Goal: Entertainment & Leisure: Consume media (video, audio)

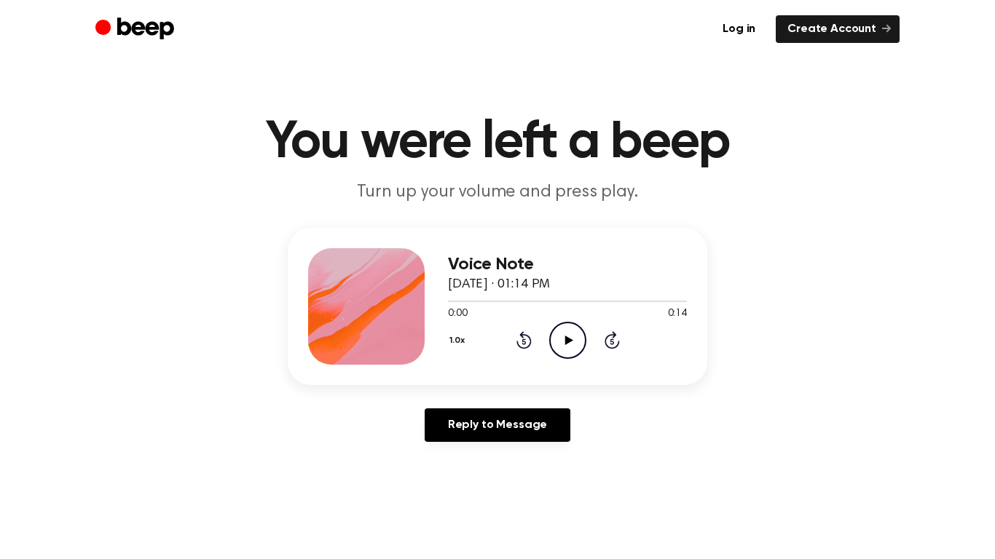
click at [594, 335] on div "1.0x Rewind 5 seconds Play Audio Skip 5 seconds" at bounding box center [567, 340] width 239 height 37
click at [569, 358] on circle at bounding box center [568, 341] width 36 height 36
click at [557, 367] on div "Voice Note [DATE] · 01:14 PM 0:01 0:14 Your browser does not support the [objec…" at bounding box center [497, 306] width 419 height 157
click at [571, 358] on circle at bounding box center [568, 341] width 36 height 36
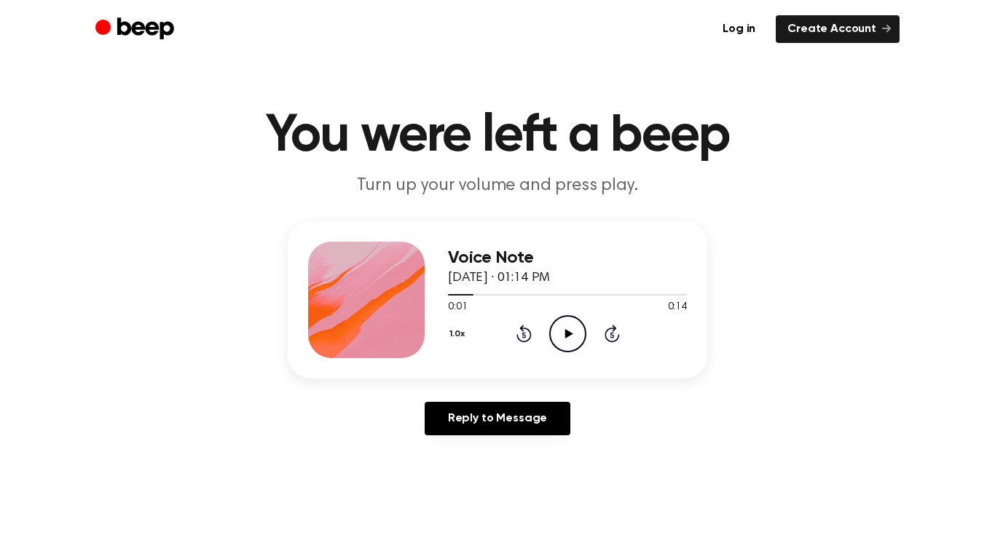
scroll to position [7, 0]
click at [569, 338] on icon "Play Audio" at bounding box center [567, 333] width 37 height 37
click at [561, 350] on circle at bounding box center [568, 333] width 36 height 36
click at [575, 328] on icon "Play Audio" at bounding box center [567, 333] width 37 height 37
click at [524, 334] on icon at bounding box center [523, 335] width 4 height 6
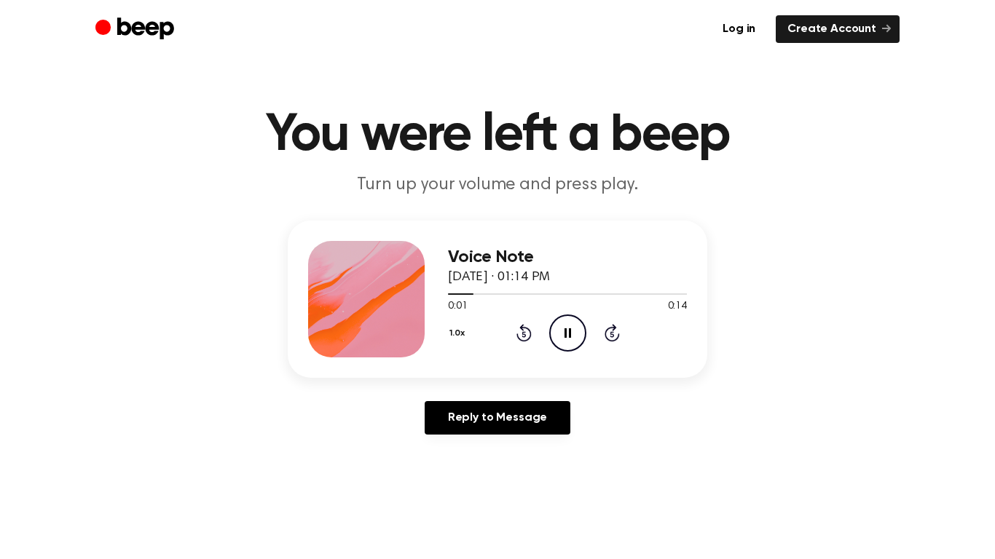
click at [524, 334] on icon at bounding box center [523, 335] width 4 height 6
click at [519, 328] on icon at bounding box center [523, 332] width 15 height 17
click at [524, 333] on icon "Rewind 5 seconds" at bounding box center [524, 332] width 16 height 19
click at [519, 340] on icon at bounding box center [523, 332] width 15 height 17
click at [517, 338] on icon at bounding box center [523, 332] width 15 height 17
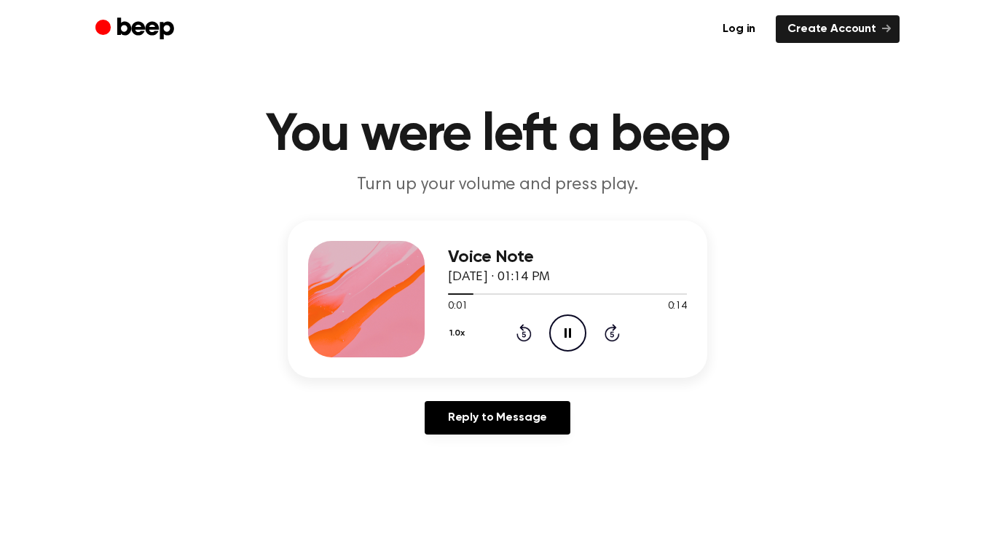
click at [518, 342] on div "1.0x Rewind 5 seconds Pause Audio Skip 5 seconds" at bounding box center [567, 333] width 239 height 37
click at [521, 341] on icon at bounding box center [523, 332] width 15 height 17
click at [524, 336] on icon "Rewind 5 seconds" at bounding box center [524, 332] width 16 height 19
click at [521, 340] on icon at bounding box center [523, 332] width 15 height 17
click at [524, 334] on icon at bounding box center [523, 335] width 4 height 6
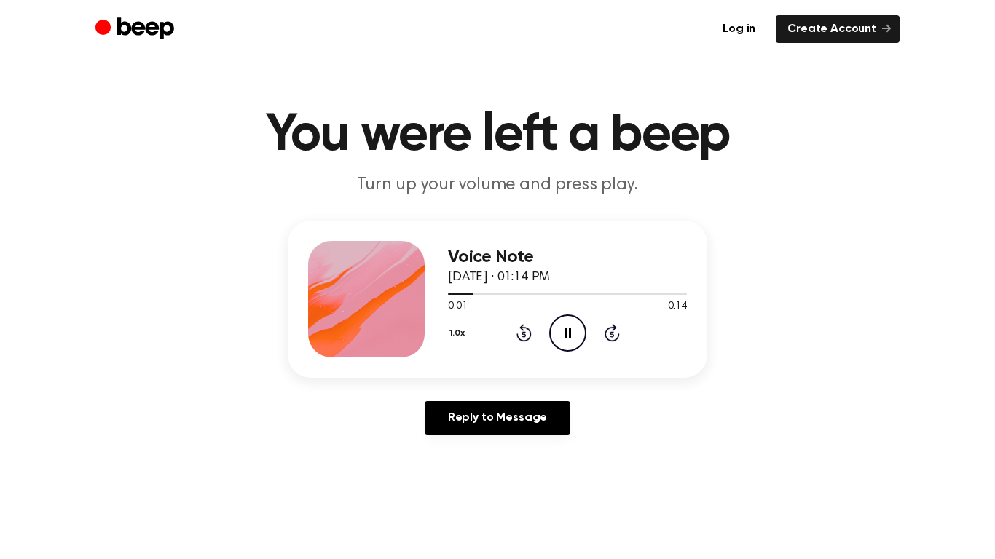
click at [525, 340] on icon at bounding box center [523, 332] width 15 height 17
click at [524, 335] on icon "Rewind 5 seconds" at bounding box center [524, 332] width 16 height 19
click at [524, 332] on icon at bounding box center [523, 335] width 4 height 6
click at [518, 340] on icon "Rewind 5 seconds" at bounding box center [524, 332] width 16 height 19
click at [522, 342] on div "1.0x Rewind 5 seconds Pause Audio Skip 5 seconds" at bounding box center [567, 333] width 239 height 37
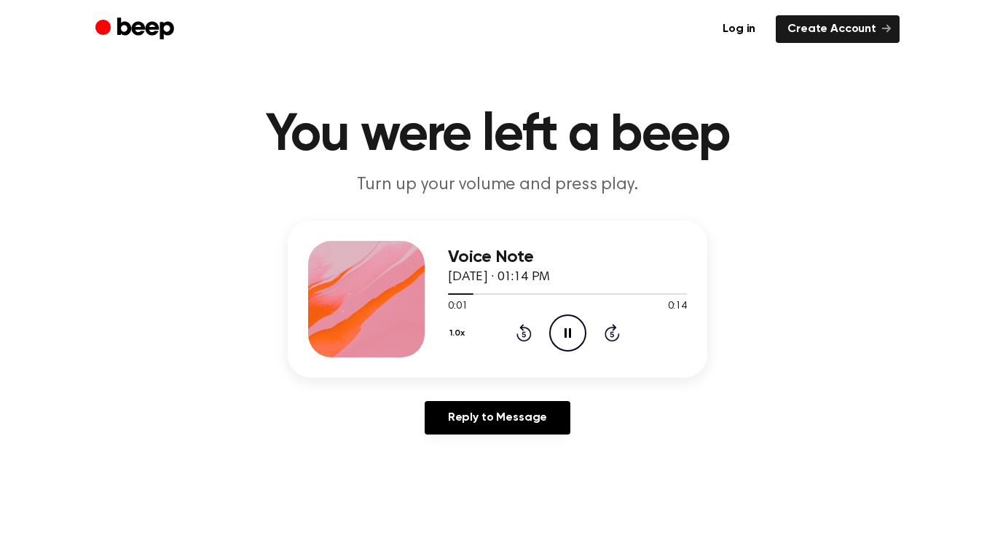
click at [527, 340] on icon at bounding box center [523, 332] width 15 height 17
click at [531, 340] on icon "Rewind 5 seconds" at bounding box center [524, 332] width 16 height 19
click at [528, 336] on icon "Rewind 5 seconds" at bounding box center [524, 332] width 16 height 19
click at [532, 340] on div "1.0x Rewind 5 seconds Pause Audio Skip 5 seconds" at bounding box center [567, 333] width 239 height 37
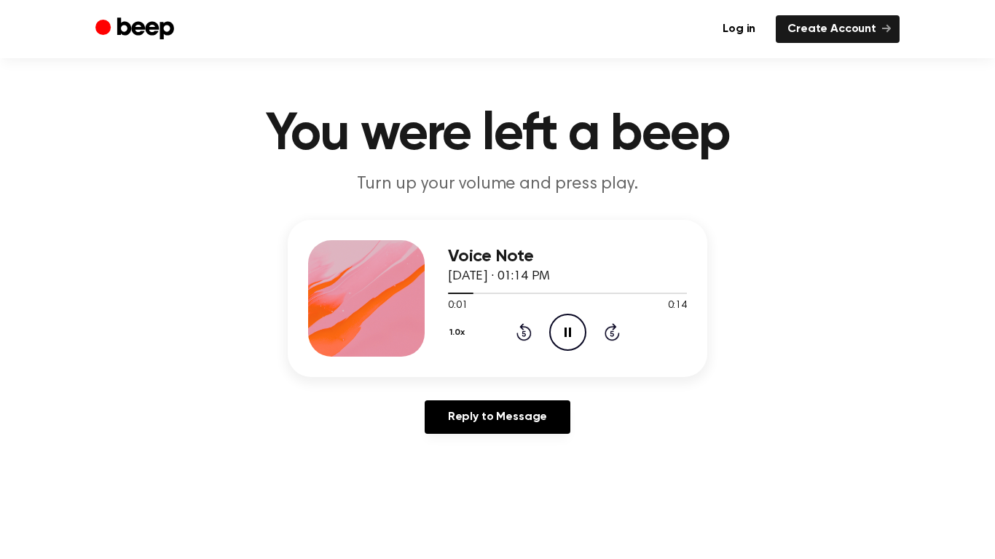
click at [612, 333] on icon at bounding box center [611, 334] width 4 height 6
click at [613, 342] on div "1.0x Rewind 5 seconds Pause Audio Skip 5 seconds" at bounding box center [567, 332] width 239 height 37
click at [615, 339] on icon at bounding box center [611, 331] width 15 height 17
click at [612, 333] on icon at bounding box center [611, 334] width 4 height 6
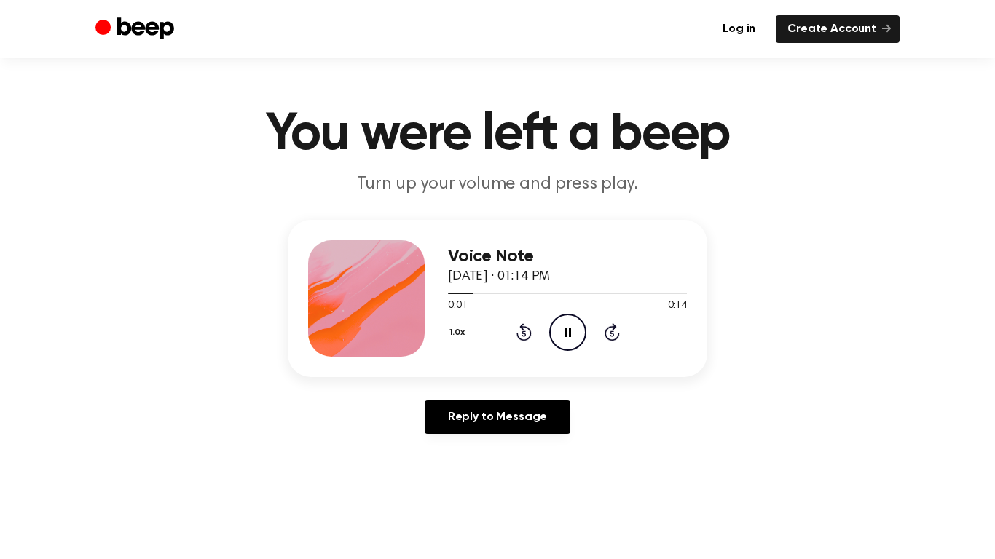
click at [612, 333] on icon at bounding box center [611, 334] width 4 height 6
click at [617, 336] on icon at bounding box center [611, 331] width 15 height 17
click at [614, 342] on div "1.0x Rewind 5 seconds Pause Audio Skip 5 seconds" at bounding box center [567, 332] width 239 height 37
click at [524, 333] on icon at bounding box center [523, 334] width 4 height 6
click at [531, 328] on icon "Rewind 5 seconds" at bounding box center [524, 332] width 16 height 19
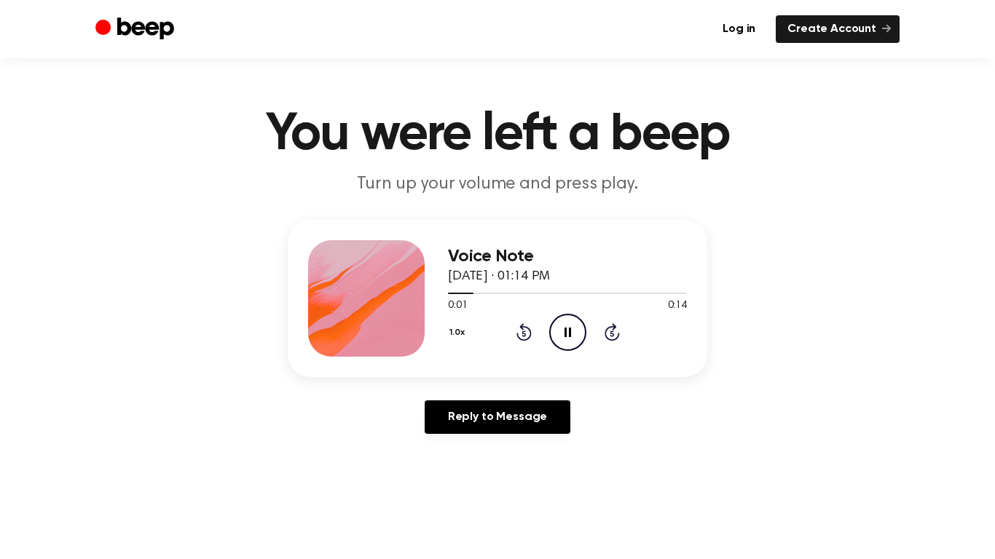
click at [524, 333] on icon at bounding box center [523, 334] width 4 height 6
click at [531, 334] on icon at bounding box center [523, 331] width 15 height 17
click at [524, 339] on icon "Rewind 5 seconds" at bounding box center [524, 332] width 16 height 19
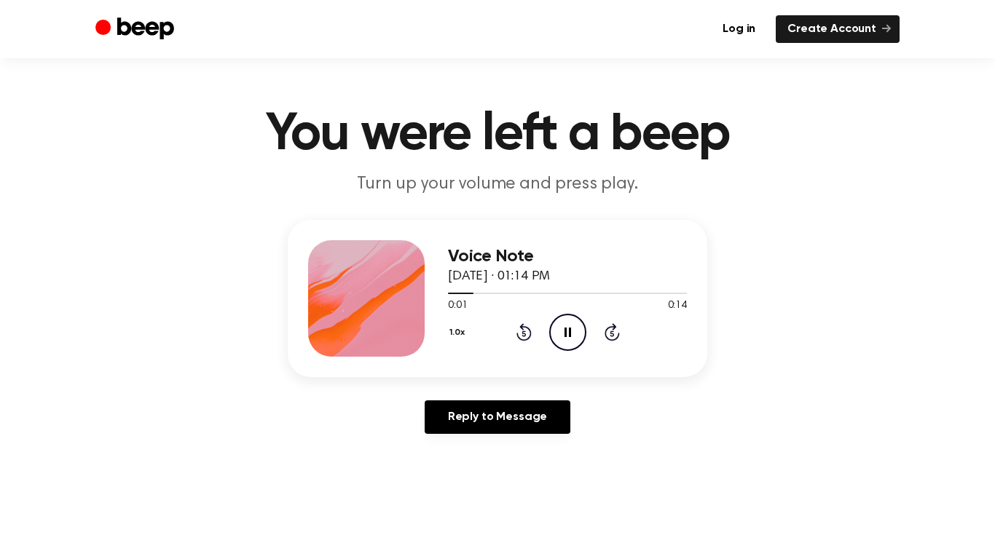
click at [529, 342] on div "1.0x Rewind 5 seconds Pause Audio Skip 5 seconds" at bounding box center [567, 332] width 239 height 37
click at [506, 360] on div "Voice Note [DATE] · 01:14 PM 0:01 0:14 Your browser does not support the [objec…" at bounding box center [497, 298] width 419 height 157
click at [511, 358] on div "Voice Note [DATE] · 01:14 PM 0:01 0:14 Your browser does not support the [objec…" at bounding box center [497, 298] width 419 height 157
click at [521, 339] on icon at bounding box center [523, 331] width 15 height 17
click at [529, 342] on div "1.0x Rewind 5 seconds Pause Audio Skip 5 seconds" at bounding box center [567, 332] width 239 height 37
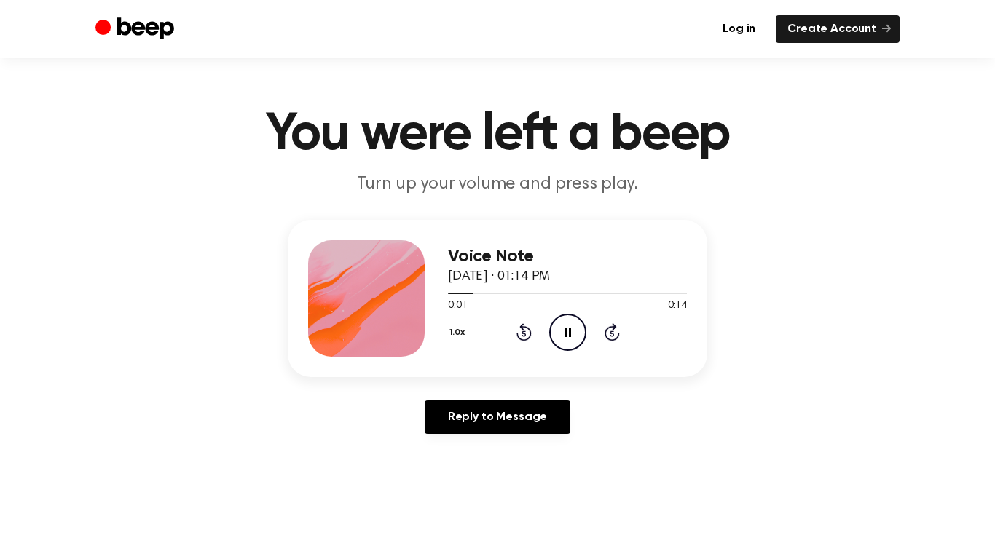
click at [529, 336] on icon at bounding box center [523, 331] width 15 height 17
click at [529, 337] on icon at bounding box center [523, 331] width 15 height 17
click at [531, 339] on icon "Rewind 5 seconds" at bounding box center [524, 332] width 16 height 19
click at [530, 340] on icon "Rewind 5 seconds" at bounding box center [524, 332] width 16 height 19
click at [532, 341] on div "1.0x Rewind 5 seconds Pause Audio Skip 5 seconds" at bounding box center [567, 332] width 239 height 37
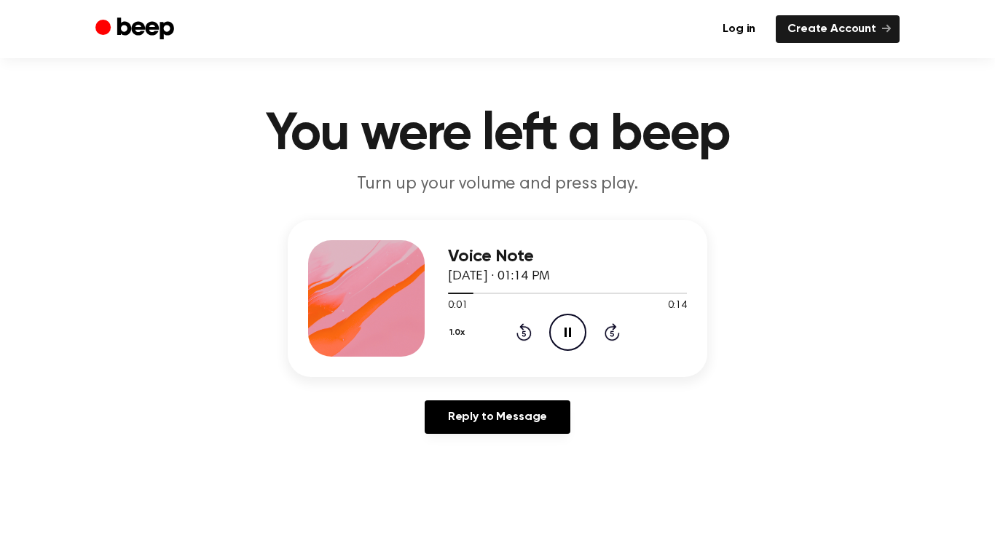
click at [524, 334] on icon "Rewind 5 seconds" at bounding box center [524, 332] width 16 height 19
click at [524, 342] on div "1.0x Rewind 5 seconds Pause Audio Skip 5 seconds" at bounding box center [567, 332] width 239 height 37
click at [531, 337] on icon "Rewind 5 seconds" at bounding box center [524, 332] width 16 height 19
click at [530, 335] on icon at bounding box center [523, 331] width 15 height 17
click at [531, 339] on icon "Rewind 5 seconds" at bounding box center [524, 332] width 16 height 19
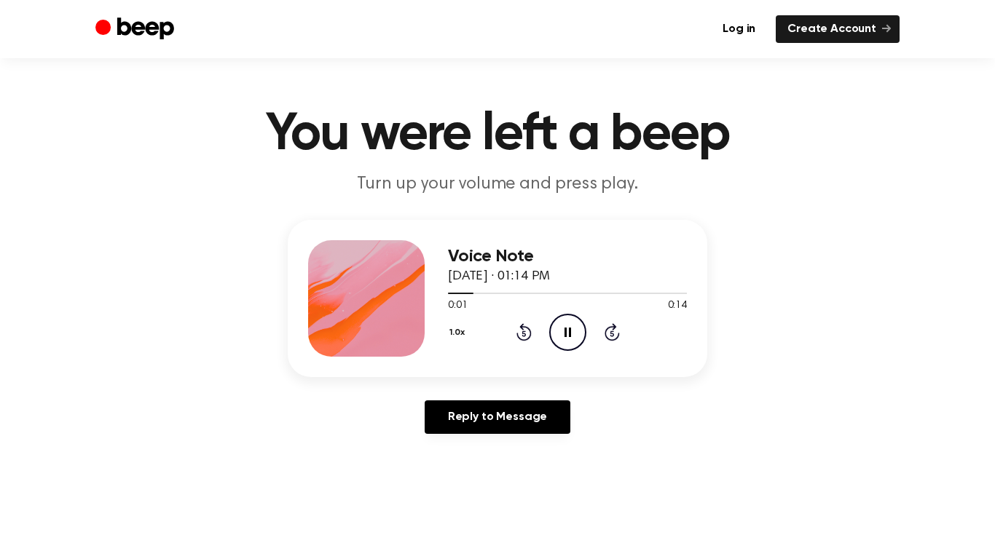
click at [526, 339] on icon at bounding box center [523, 331] width 15 height 17
click at [531, 339] on icon "Rewind 5 seconds" at bounding box center [524, 332] width 16 height 19
click at [522, 340] on icon at bounding box center [523, 331] width 15 height 17
click at [521, 342] on div "1.0x Rewind 5 seconds Pause Audio Skip 5 seconds" at bounding box center [567, 332] width 239 height 37
click at [525, 341] on icon at bounding box center [523, 331] width 15 height 17
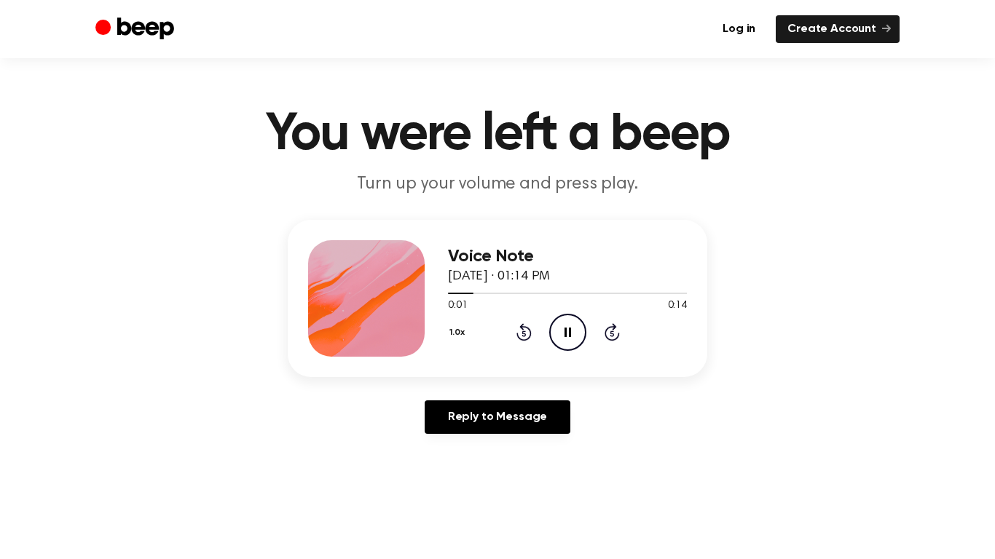
click at [521, 350] on div "1.0x Rewind 5 seconds Pause Audio Skip 5 seconds" at bounding box center [567, 332] width 239 height 37
click at [526, 341] on icon at bounding box center [523, 331] width 15 height 17
click at [526, 350] on div "1.0x Rewind 5 seconds Pause Audio Skip 5 seconds" at bounding box center [567, 332] width 239 height 37
click at [523, 351] on div "Voice Note [DATE] · 01:14 PM 0:01 0:14 Your browser does not support the [objec…" at bounding box center [567, 298] width 239 height 117
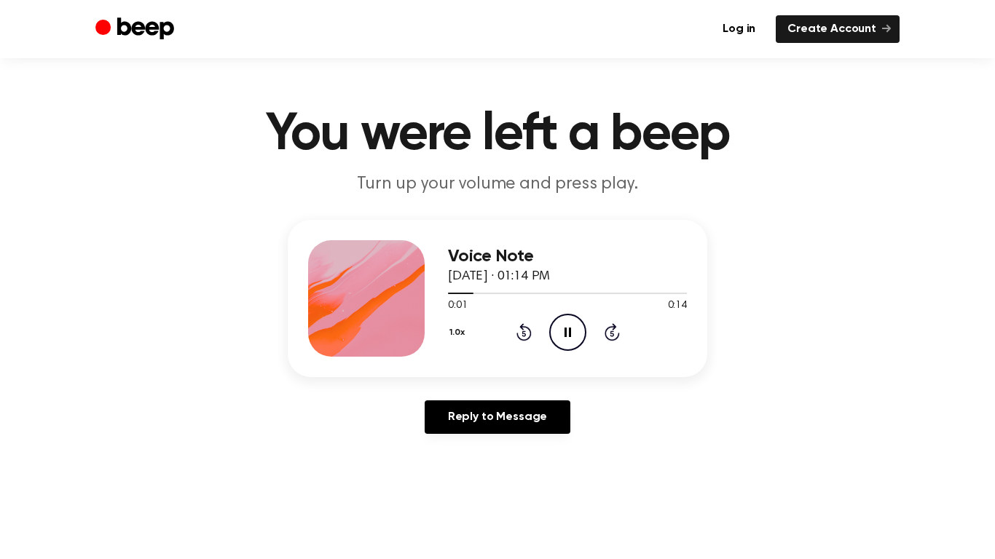
click at [524, 350] on div "1.0x Rewind 5 seconds Pause Audio Skip 5 seconds" at bounding box center [567, 332] width 239 height 37
click at [525, 352] on div "Voice Note [DATE] · 01:14 PM 0:01 0:14 Your browser does not support the [objec…" at bounding box center [567, 298] width 239 height 117
click at [521, 350] on div "1.0x Rewind 5 seconds Pause Audio Skip 5 seconds" at bounding box center [567, 332] width 239 height 37
click at [173, 17] on icon "Beep" at bounding box center [136, 29] width 82 height 28
